Goal: Find specific page/section: Find specific page/section

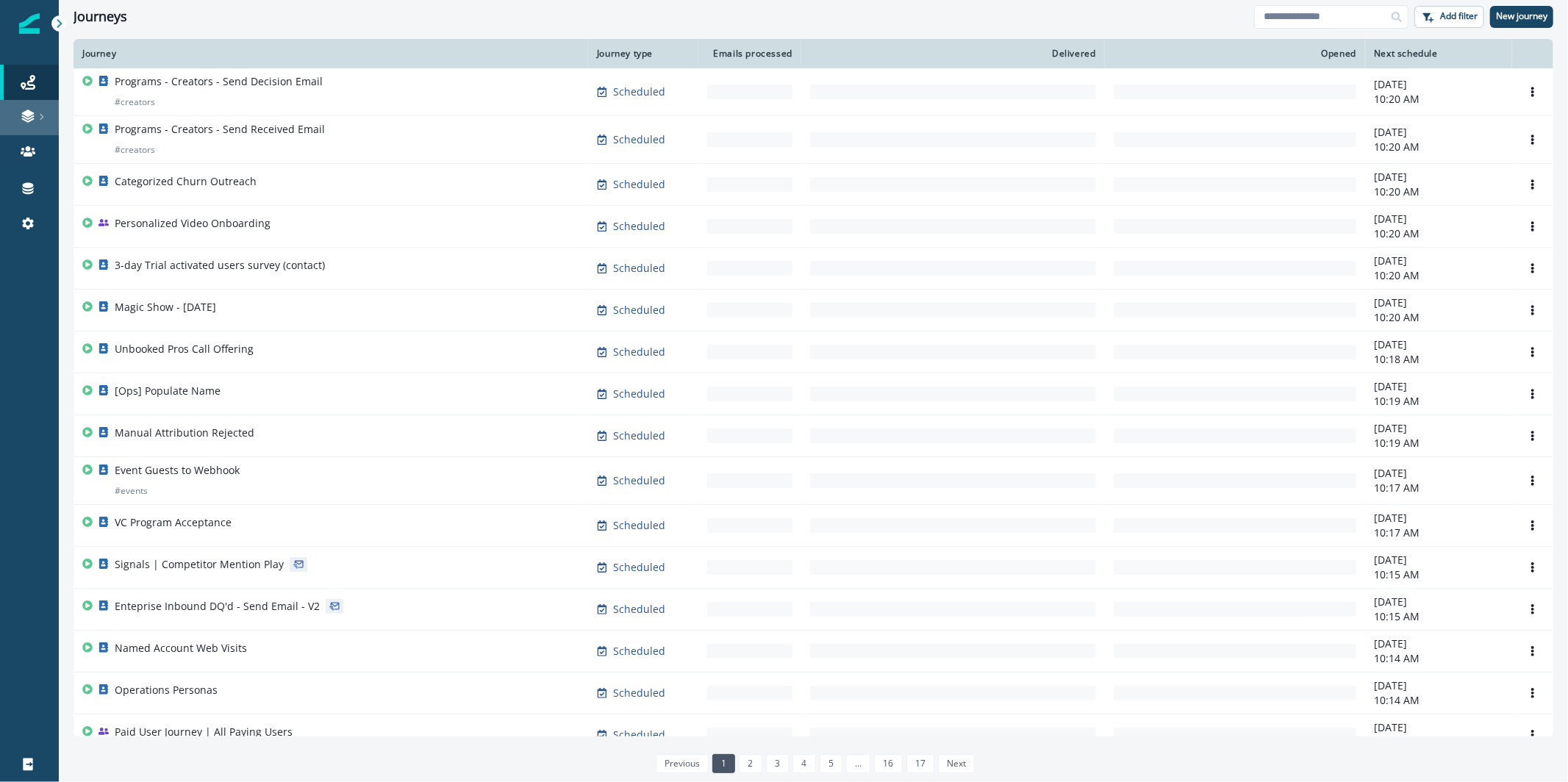
click at [39, 117] on icon at bounding box center [41, 117] width 7 height 7
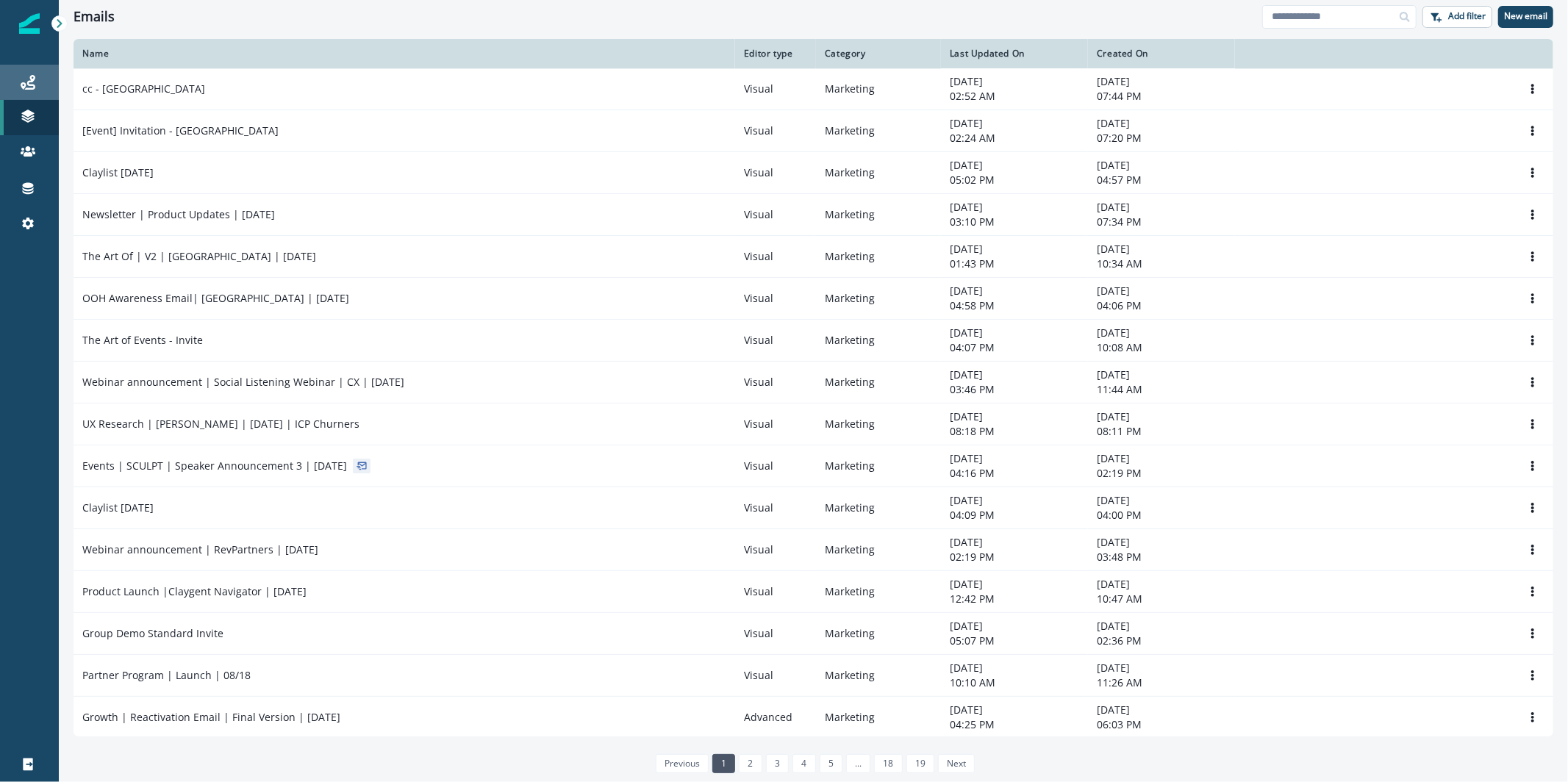
click at [47, 78] on div "Journeys" at bounding box center [30, 82] width 47 height 18
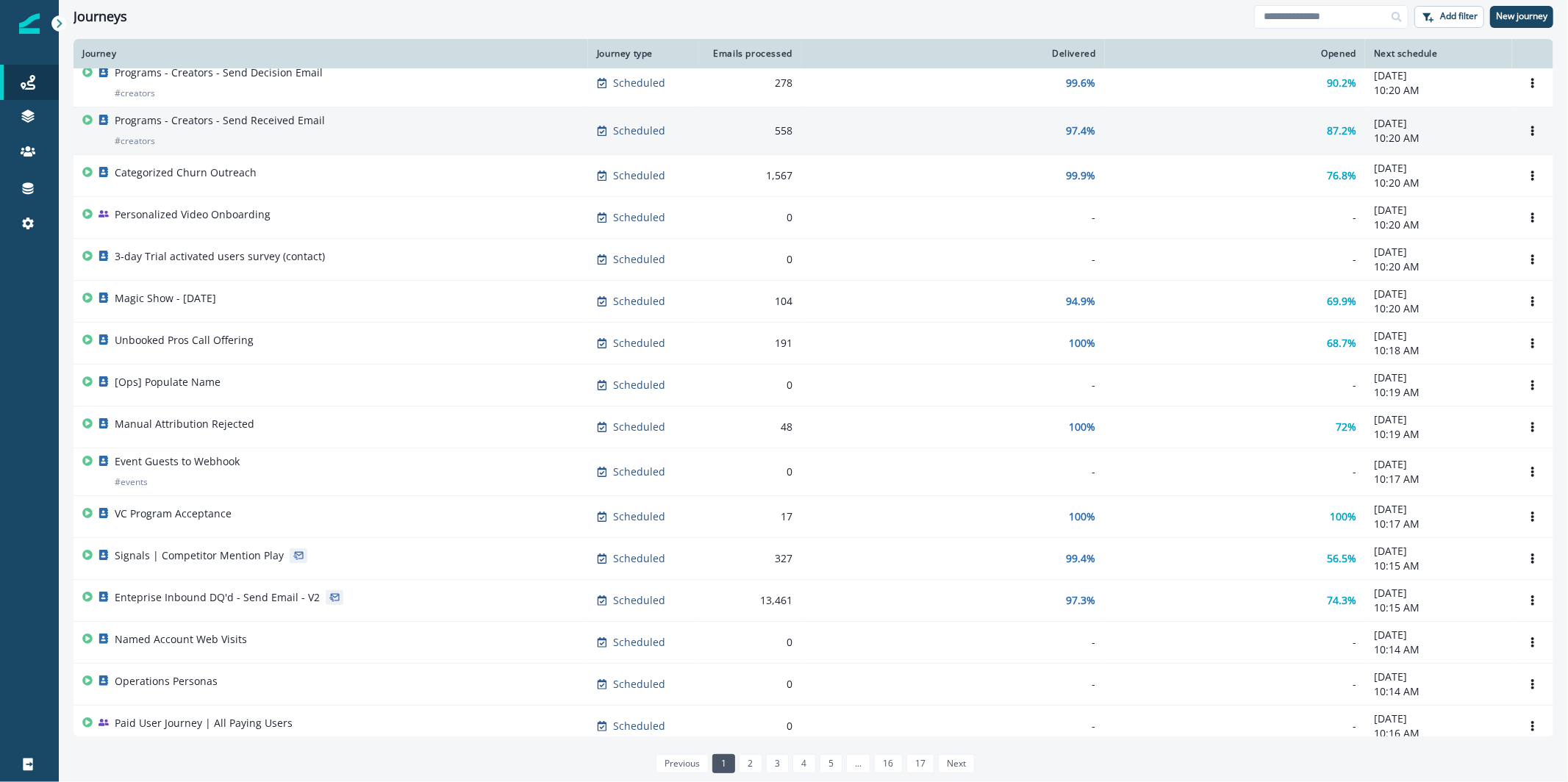
scroll to position [23, 0]
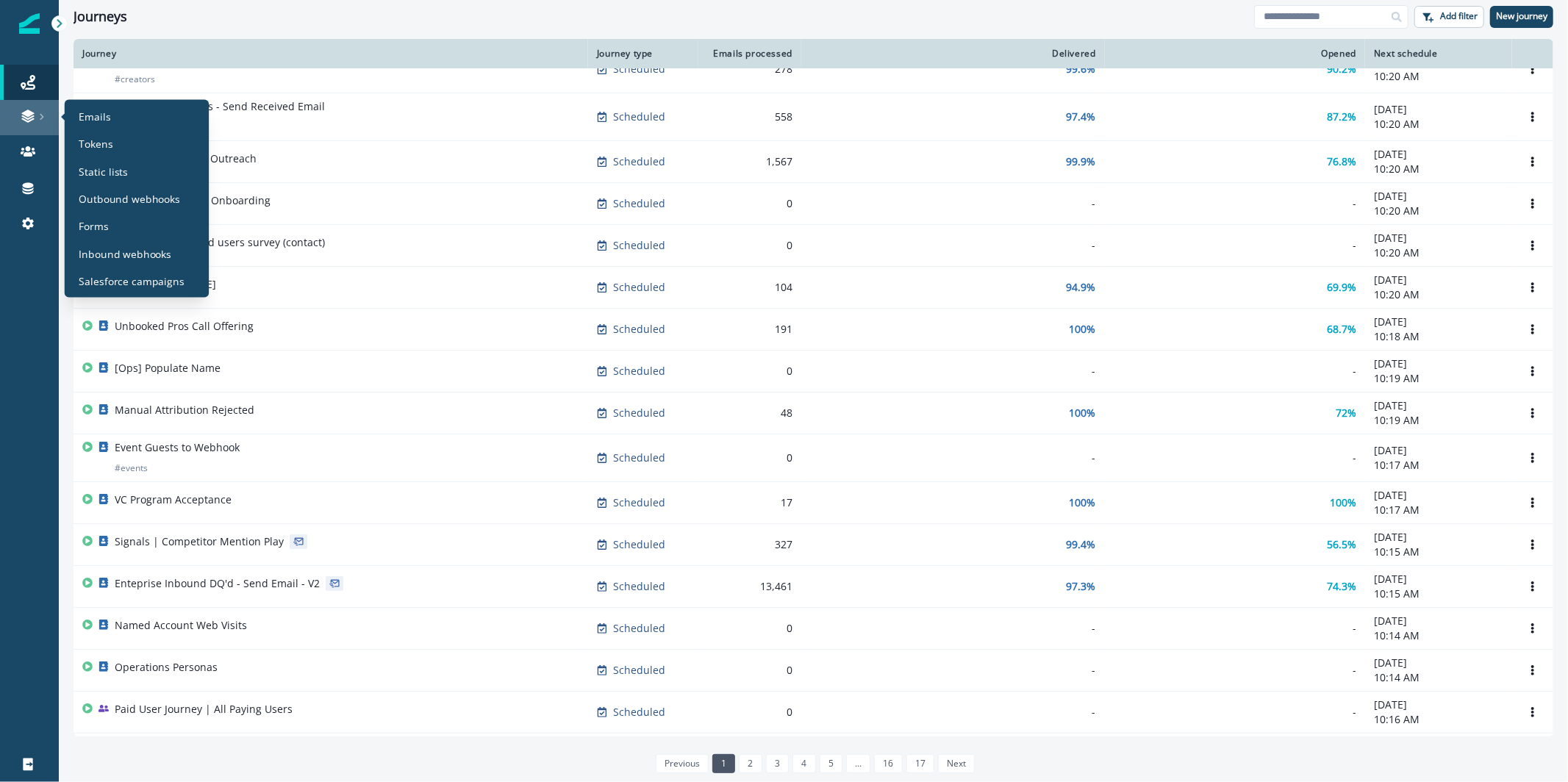
click at [13, 120] on div at bounding box center [30, 116] width 47 height 15
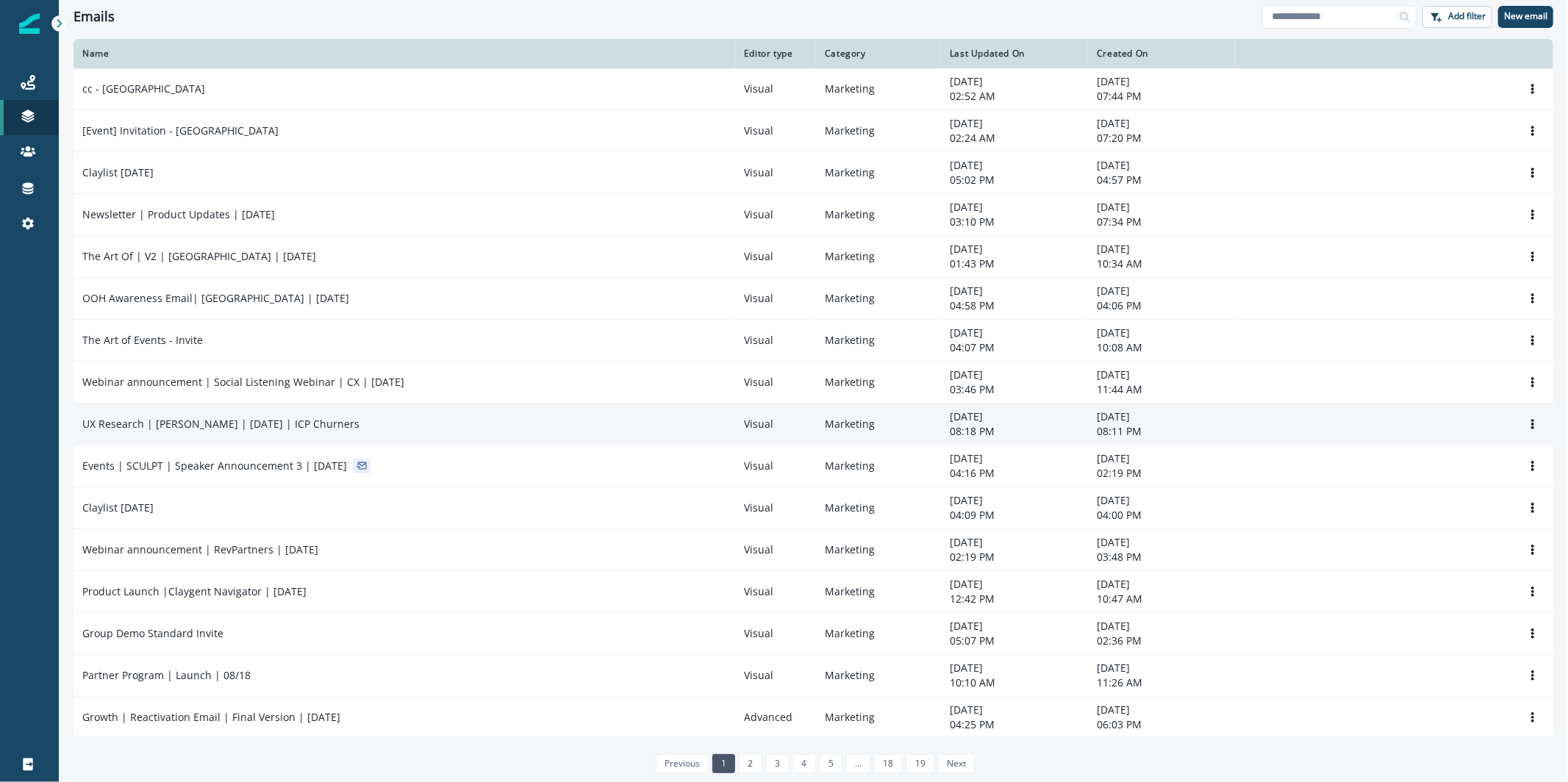
click at [358, 431] on div "UX Research | [PERSON_NAME] | [DATE] | ICP Churners" at bounding box center [404, 424] width 644 height 15
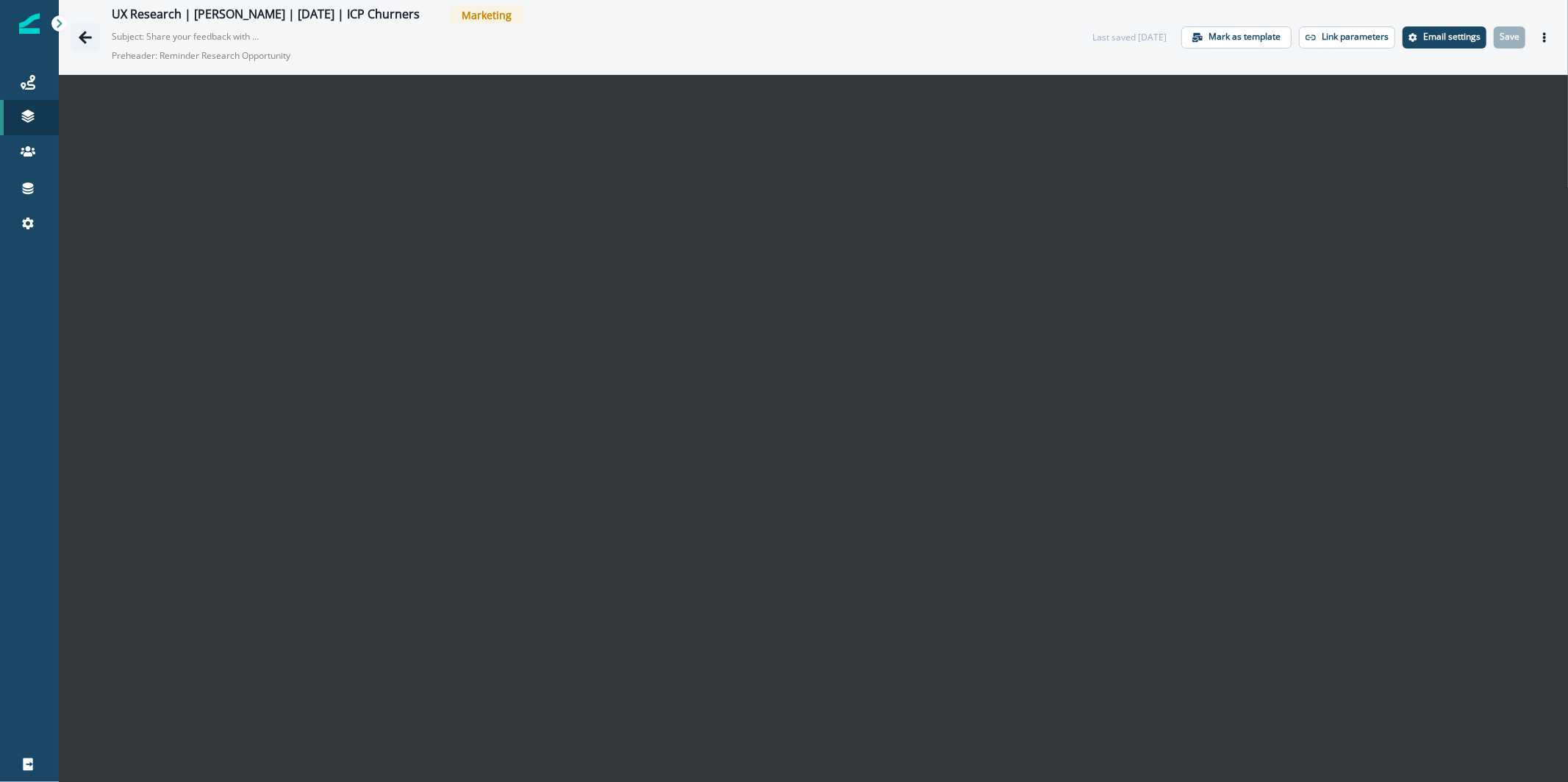
click at [86, 40] on icon "Go back" at bounding box center [85, 37] width 15 height 15
